Goal: Information Seeking & Learning: Find specific page/section

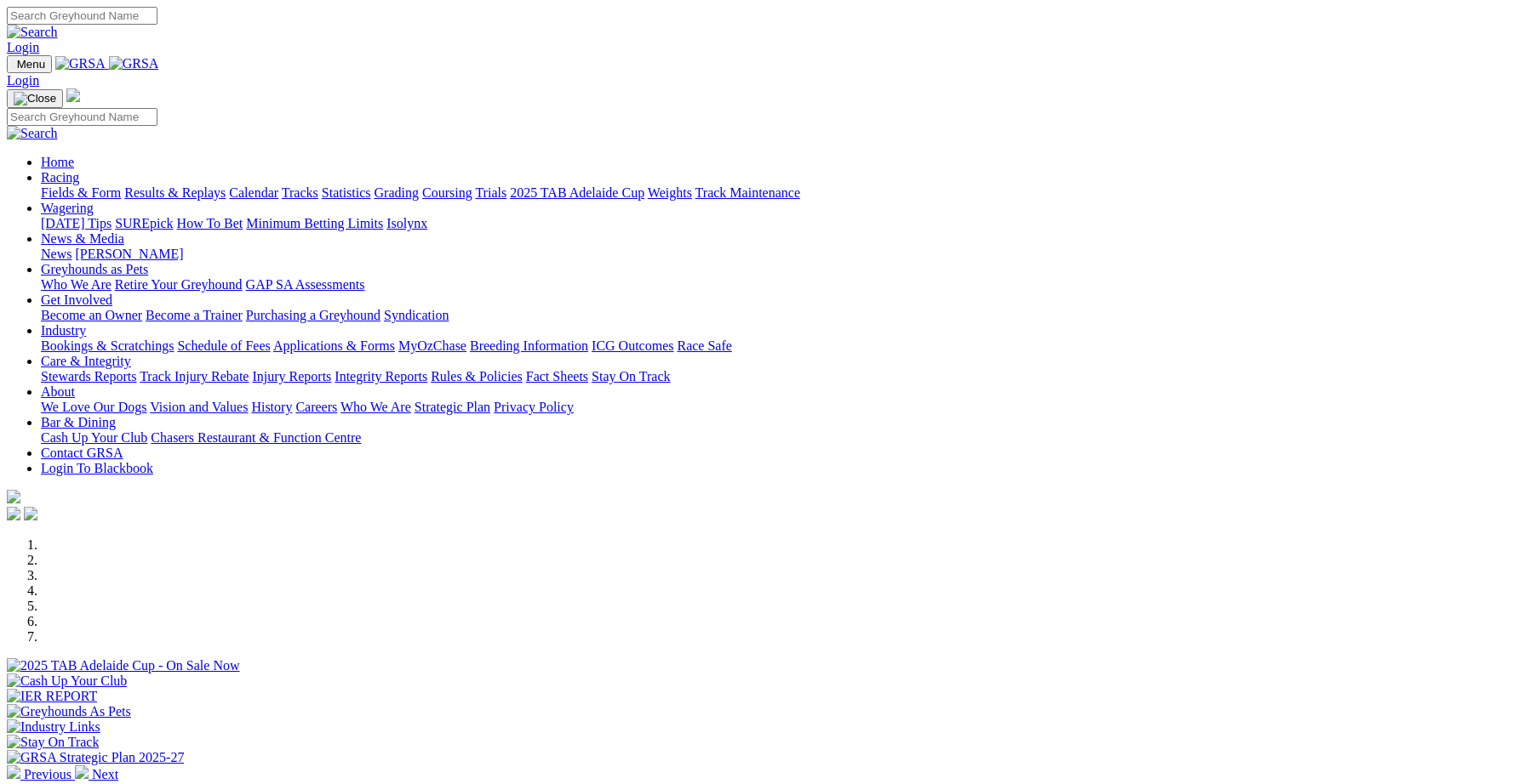
scroll to position [588, 0]
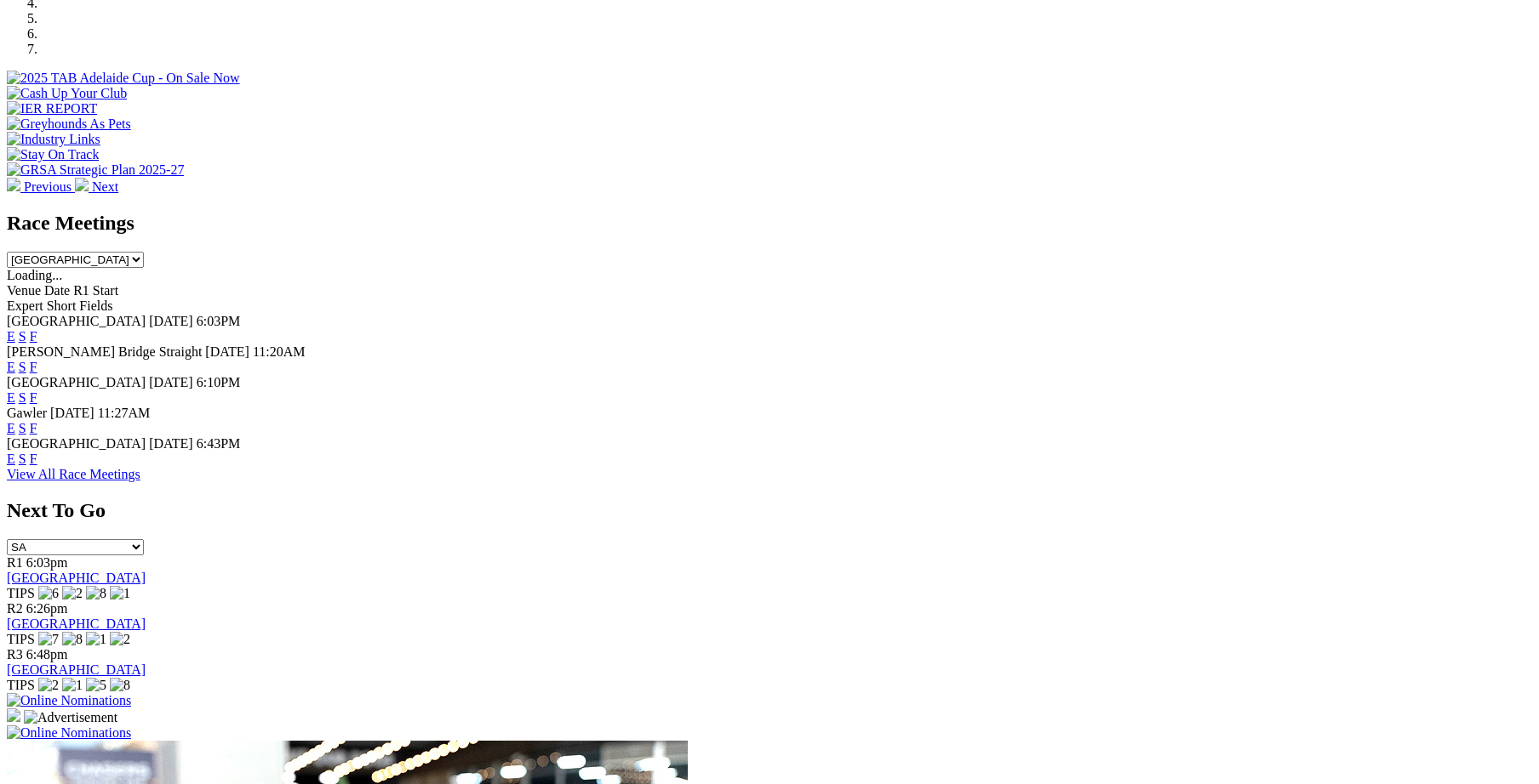
click at [38, 452] on link "F" at bounding box center [34, 459] width 8 height 14
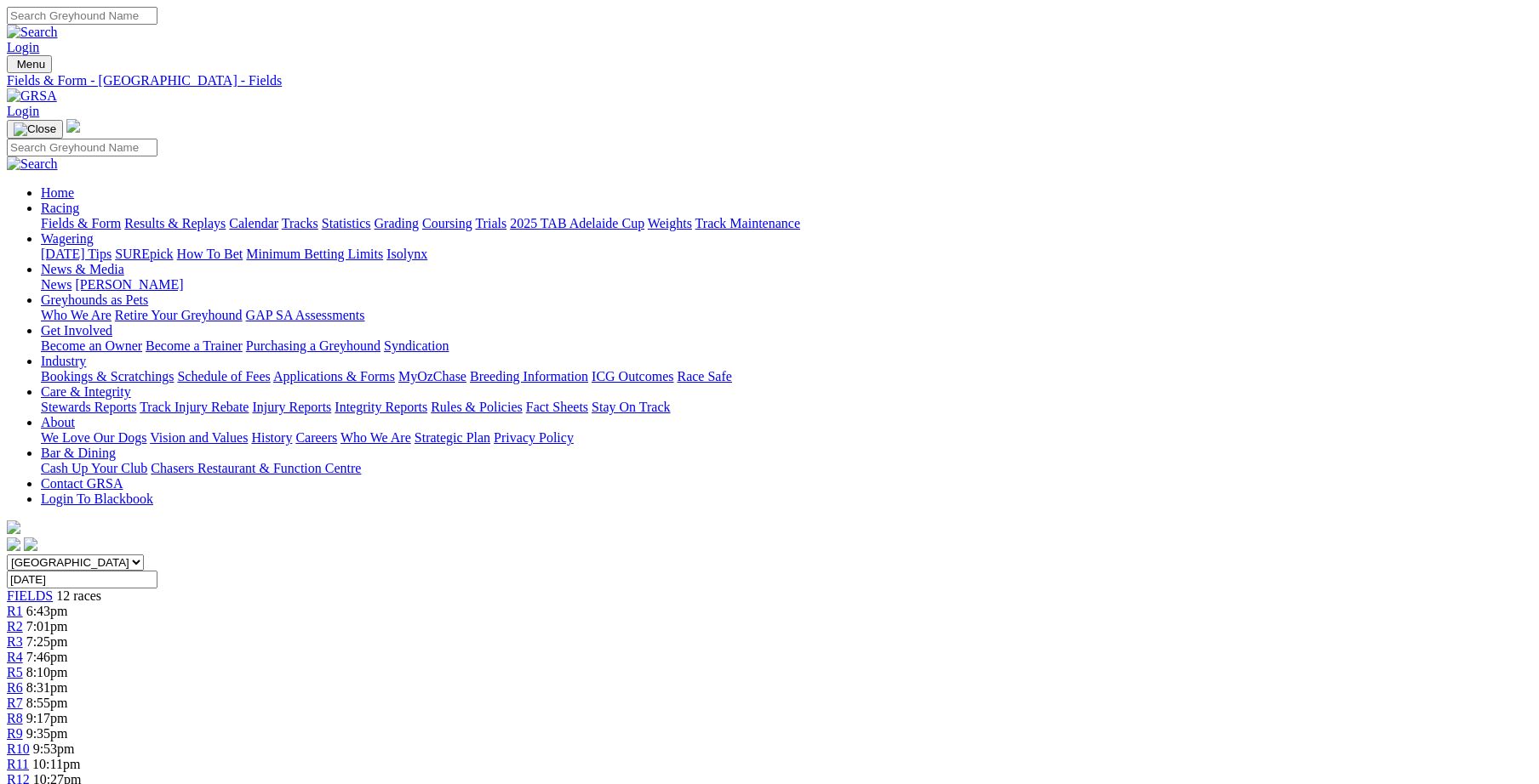
click at [131, 385] on link "Care & Integrity" at bounding box center [86, 392] width 90 height 14
click at [427, 400] on link "Integrity Reports" at bounding box center [381, 407] width 92 height 14
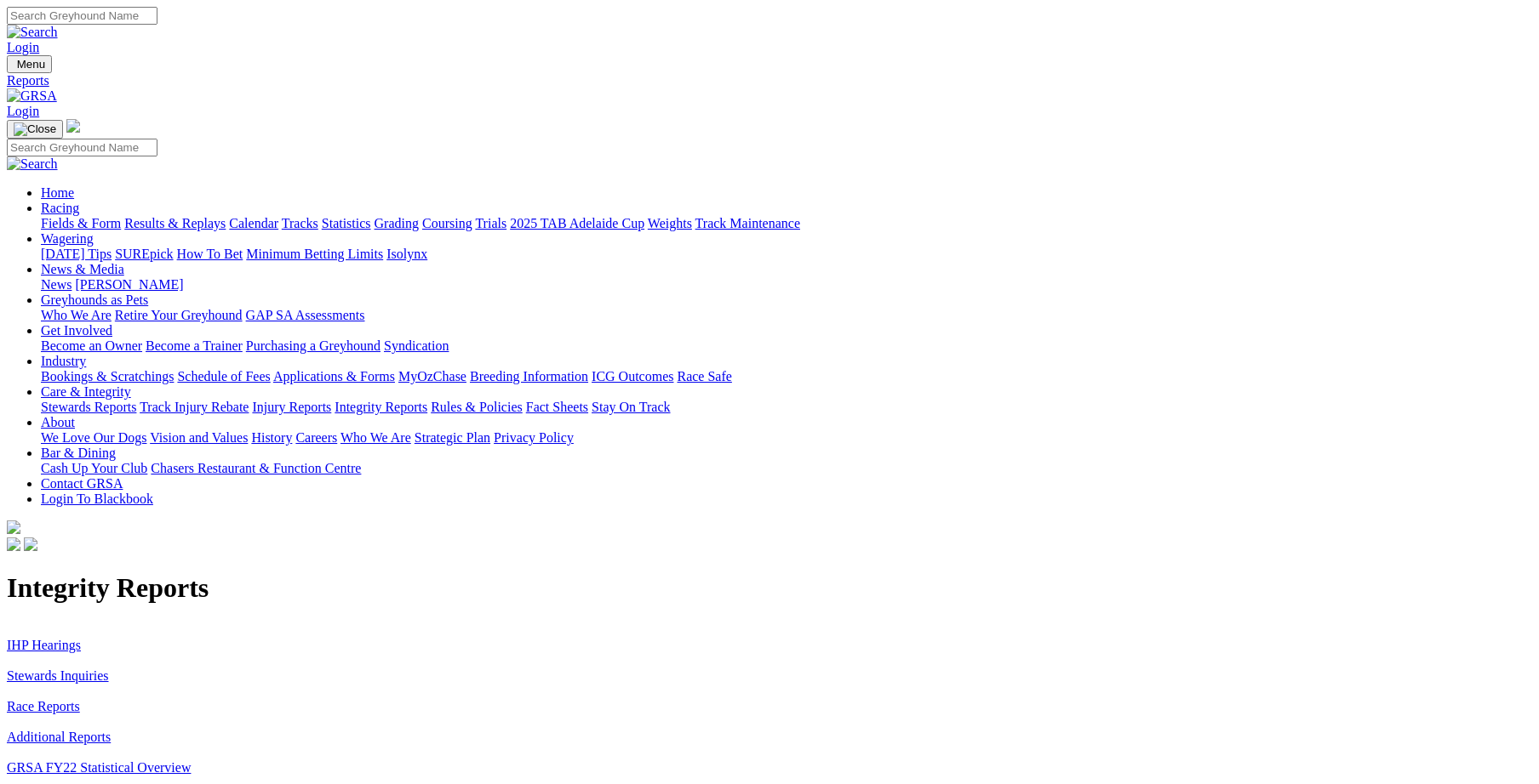
click at [109, 669] on link "Stewards Inquiries" at bounding box center [58, 675] width 102 height 14
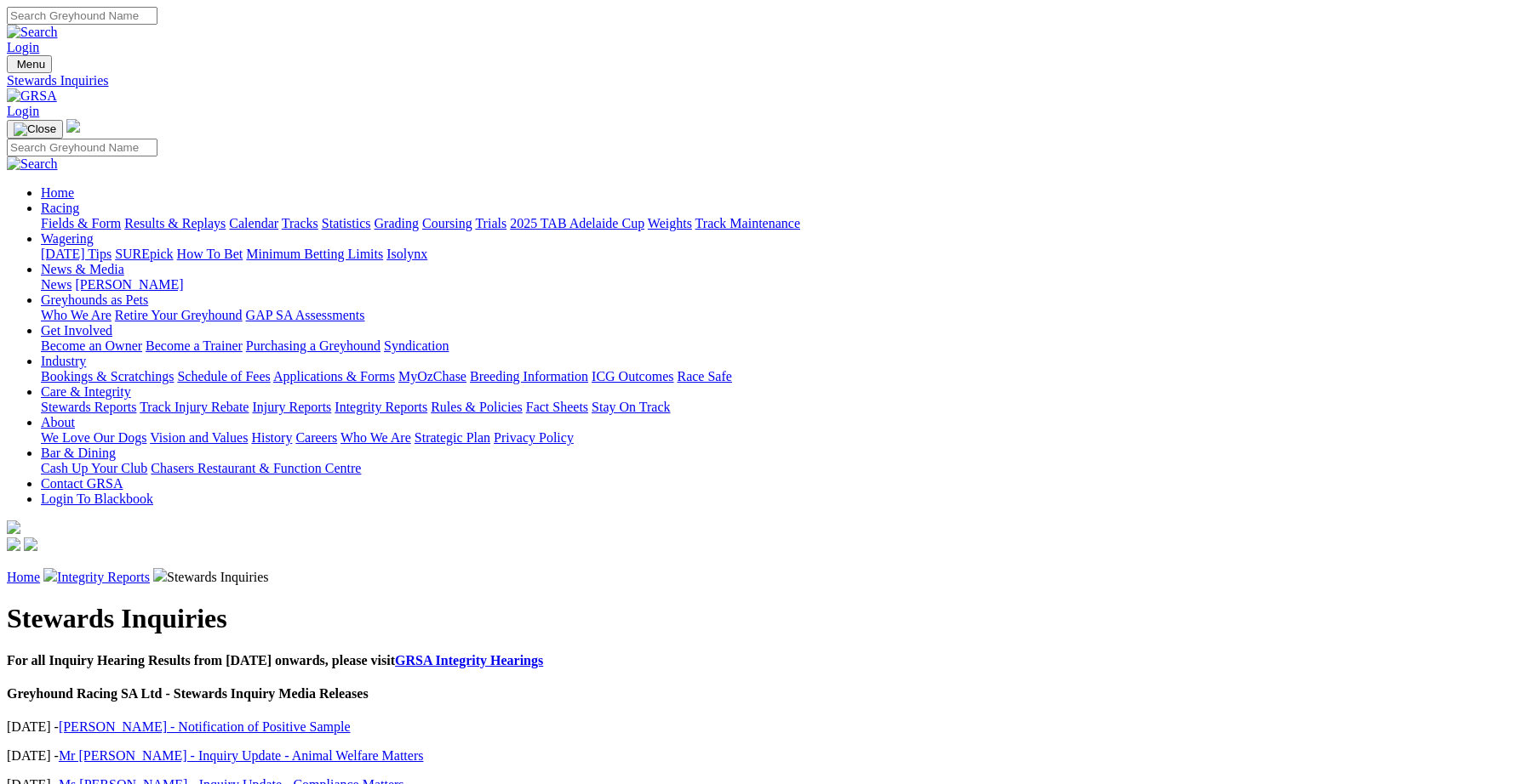
click at [150, 570] on link "Integrity Reports" at bounding box center [103, 577] width 92 height 14
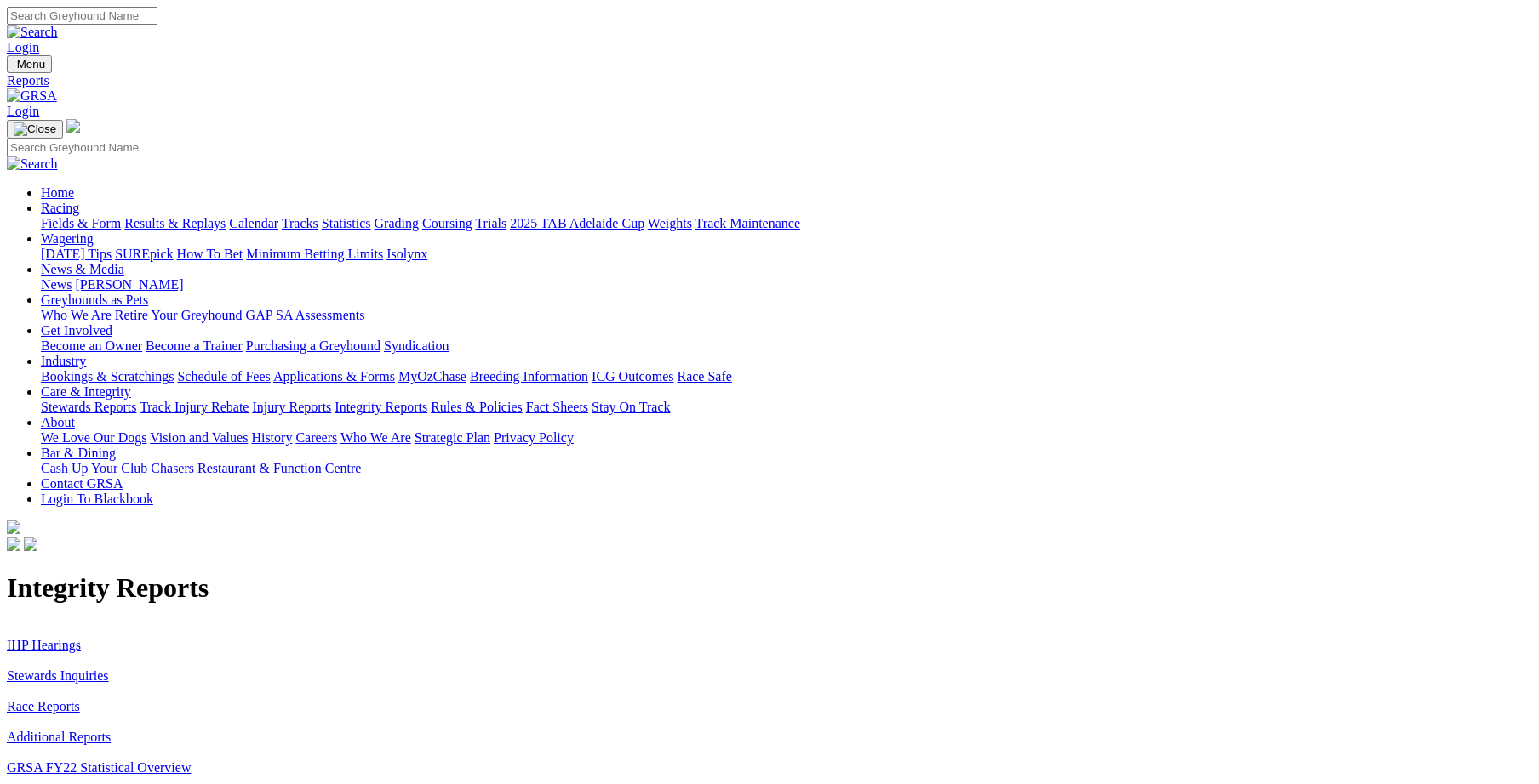
click at [109, 669] on link "Stewards Inquiries" at bounding box center [58, 675] width 102 height 14
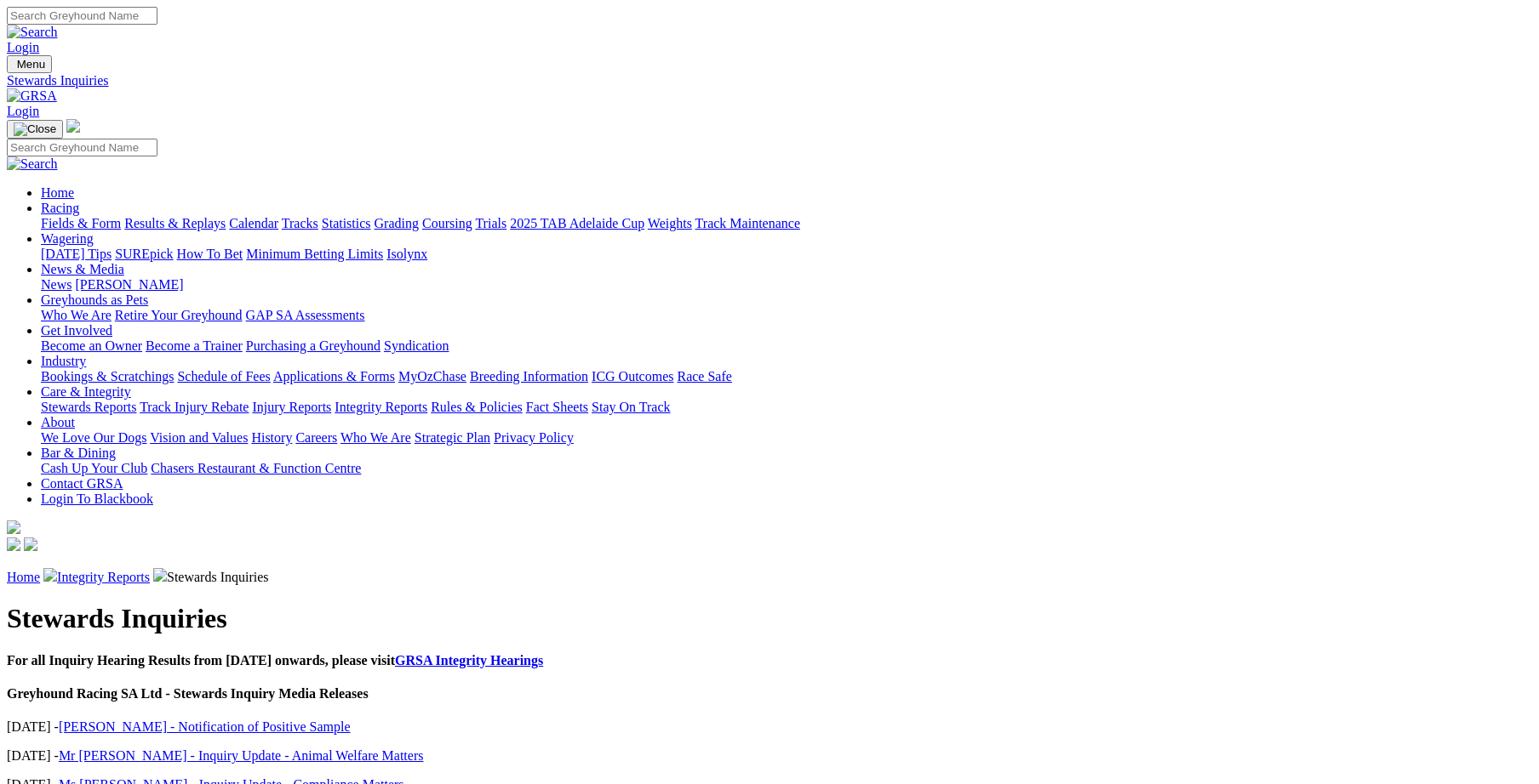
click at [150, 570] on link "Integrity Reports" at bounding box center [103, 577] width 92 height 14
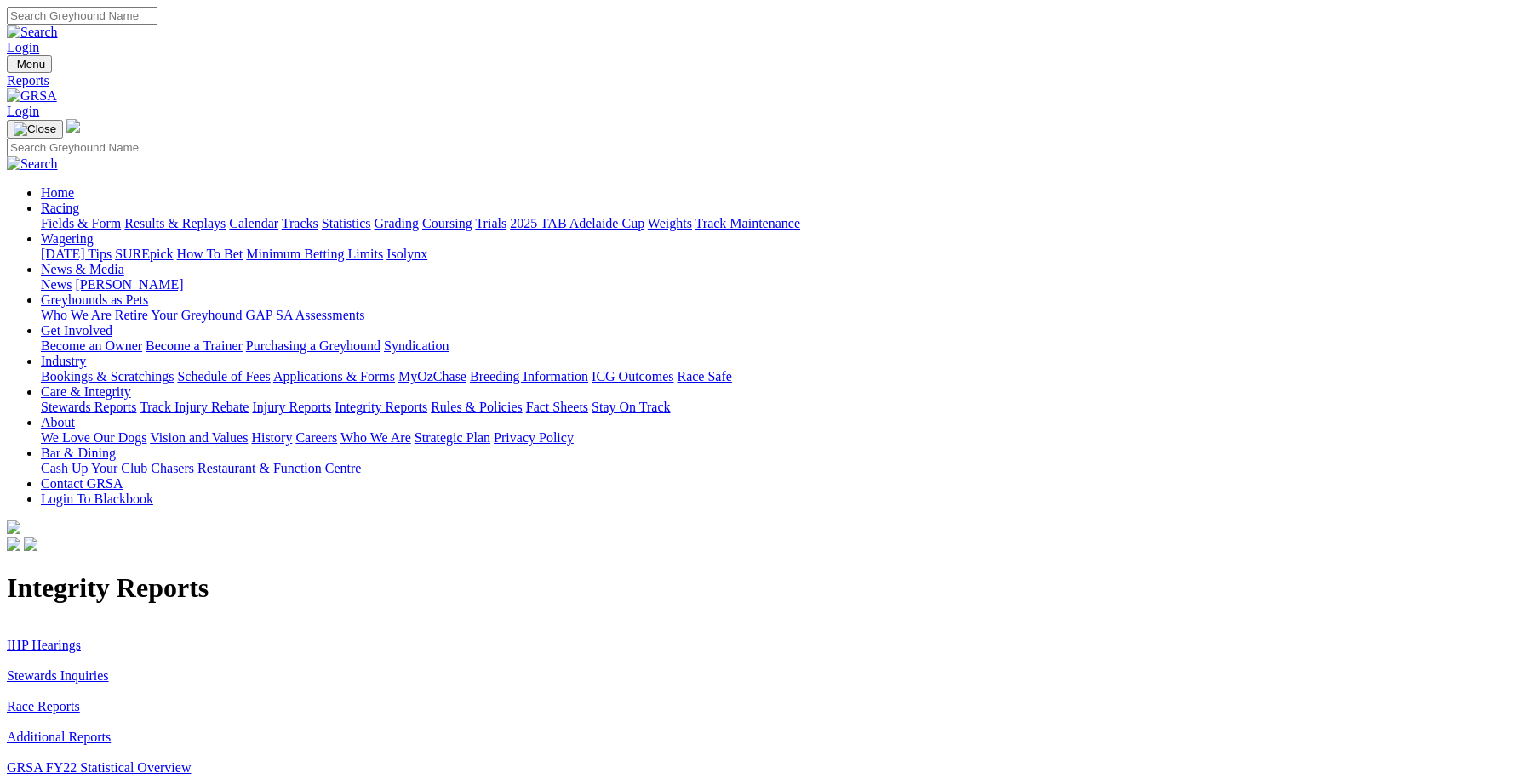
click at [81, 638] on link "IHP Hearings" at bounding box center [43, 645] width 74 height 14
